Goal: Task Accomplishment & Management: Manage account settings

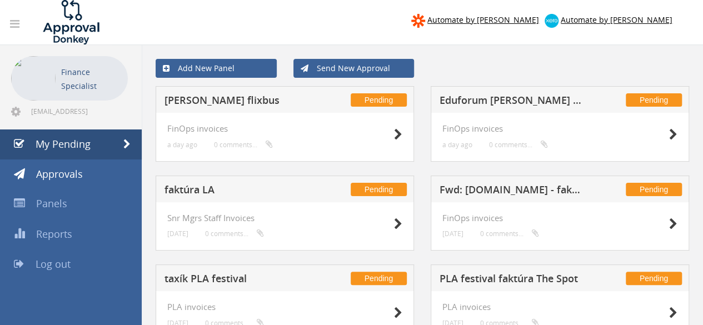
click at [207, 99] on h5 "[PERSON_NAME] flixbus" at bounding box center [237, 102] width 145 height 14
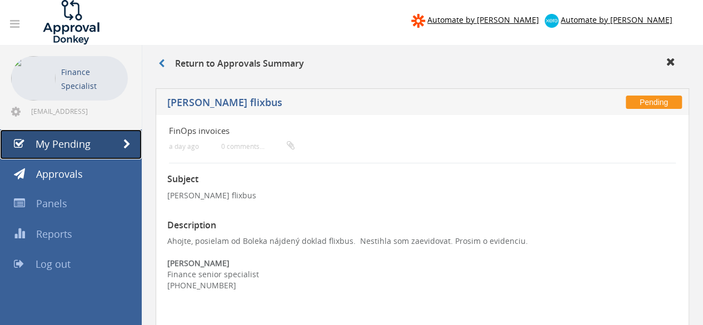
click at [85, 153] on link "My Pending" at bounding box center [71, 145] width 142 height 30
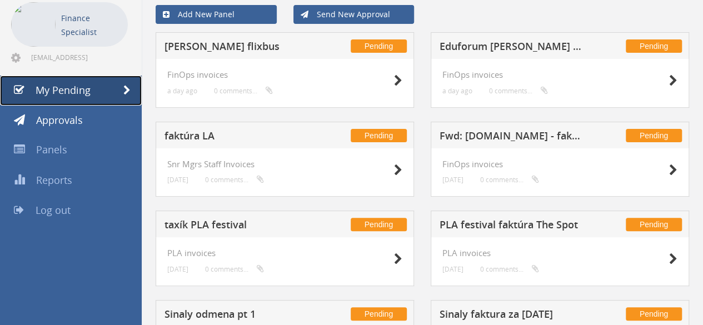
scroll to position [56, 0]
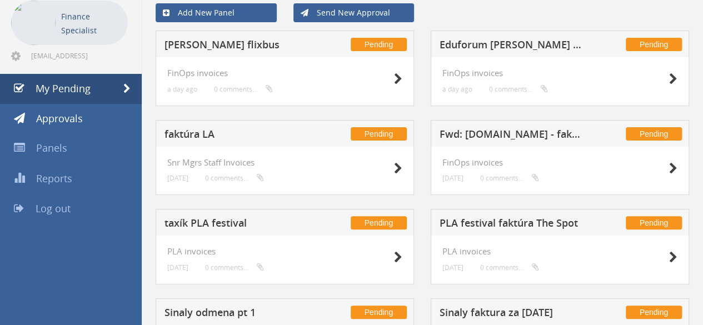
click at [207, 132] on h5 "faktúra LA" at bounding box center [237, 136] width 145 height 14
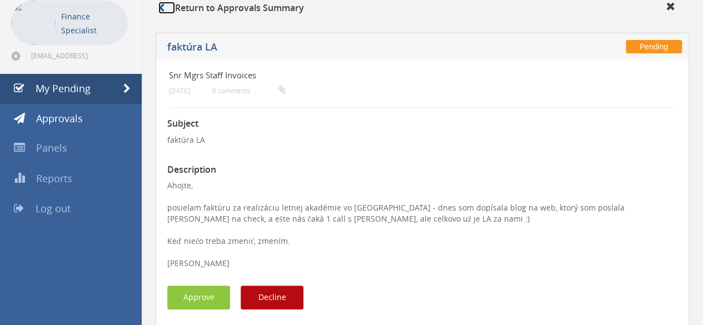
click at [163, 8] on icon at bounding box center [161, 7] width 6 height 9
click at [90, 82] on link "My Pending" at bounding box center [71, 89] width 142 height 30
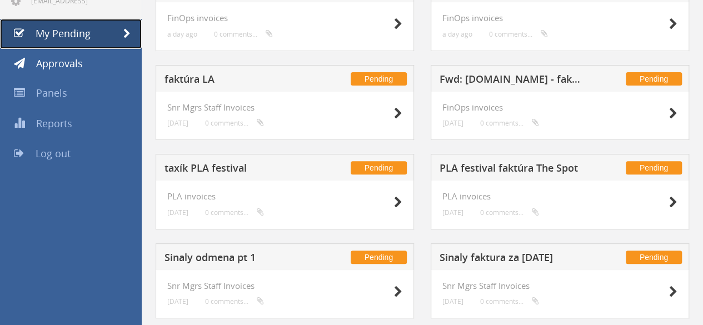
scroll to position [111, 0]
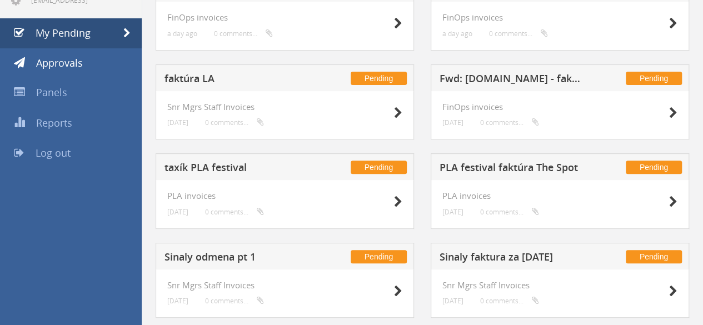
click at [209, 165] on h5 "taxík PLA festival" at bounding box center [237, 169] width 145 height 14
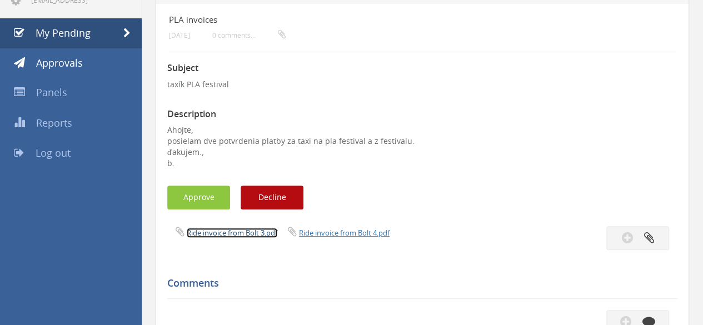
click at [246, 236] on link "Ride invoice from Bolt 3.pdf" at bounding box center [232, 233] width 91 height 10
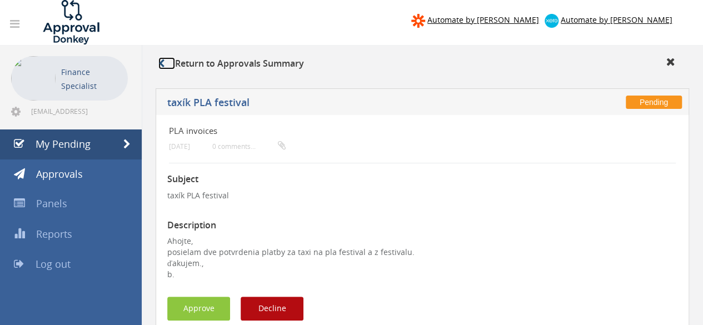
click at [162, 65] on icon at bounding box center [161, 63] width 6 height 9
click at [82, 147] on span "My Pending" at bounding box center [63, 143] width 55 height 13
